Goal: Task Accomplishment & Management: Complete application form

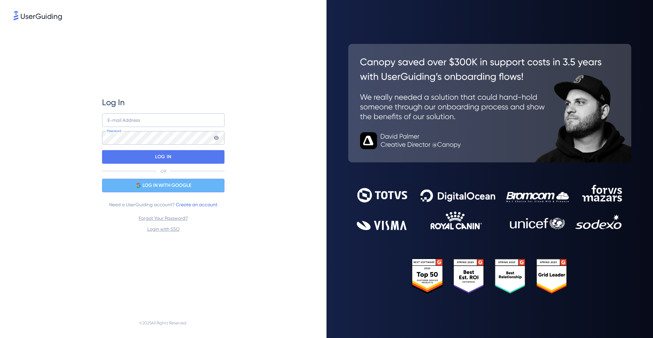
click at [178, 185] on span "LOG IN WITH GOOGLE" at bounding box center [167, 185] width 49 height 8
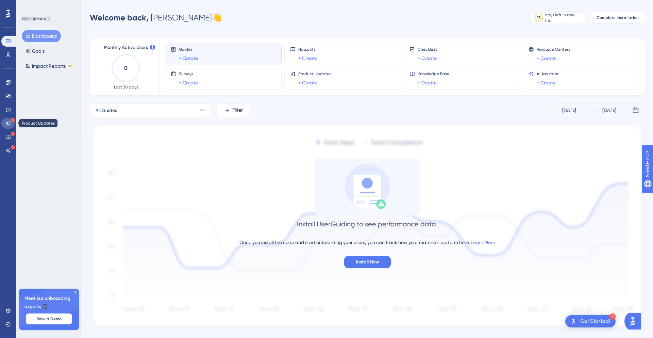
click at [9, 121] on icon at bounding box center [7, 122] width 5 height 5
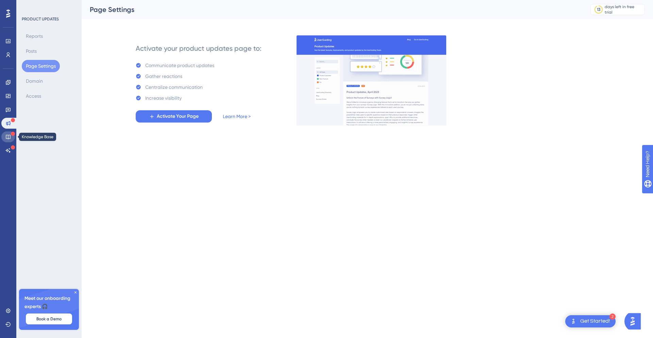
click at [6, 138] on icon at bounding box center [7, 136] width 5 height 5
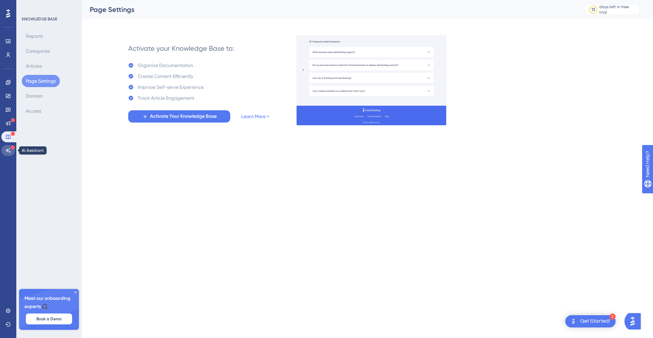
click at [8, 147] on link at bounding box center [8, 150] width 14 height 11
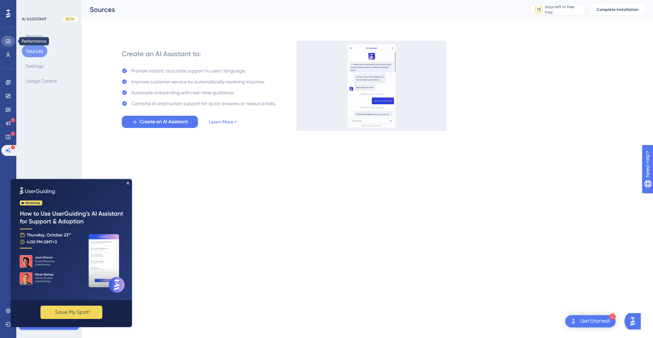
click at [5, 42] on icon at bounding box center [7, 40] width 5 height 5
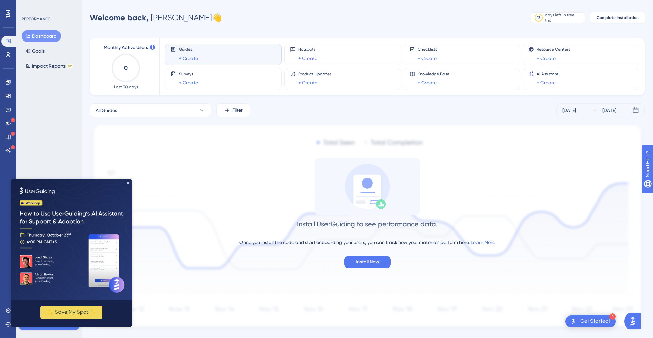
click at [10, 20] on div "Performance Users" at bounding box center [8, 39] width 14 height 41
click at [9, 15] on icon at bounding box center [8, 13] width 4 height 9
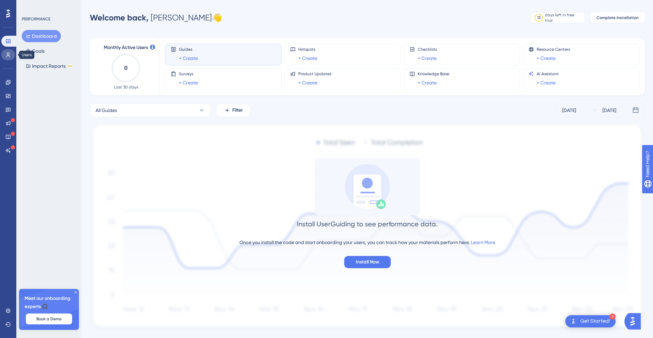
click at [9, 54] on icon at bounding box center [7, 54] width 5 height 5
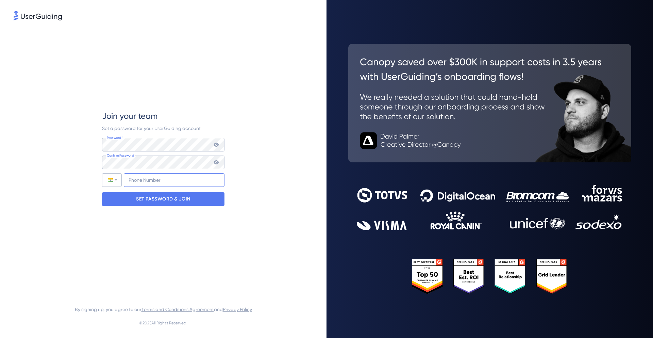
click at [130, 183] on input "+91" at bounding box center [174, 180] width 101 height 14
type input "[PHONE_NUMBER]"
click at [180, 199] on p "SET PASSWORD & JOIN" at bounding box center [163, 199] width 54 height 11
